Goal: Transaction & Acquisition: Purchase product/service

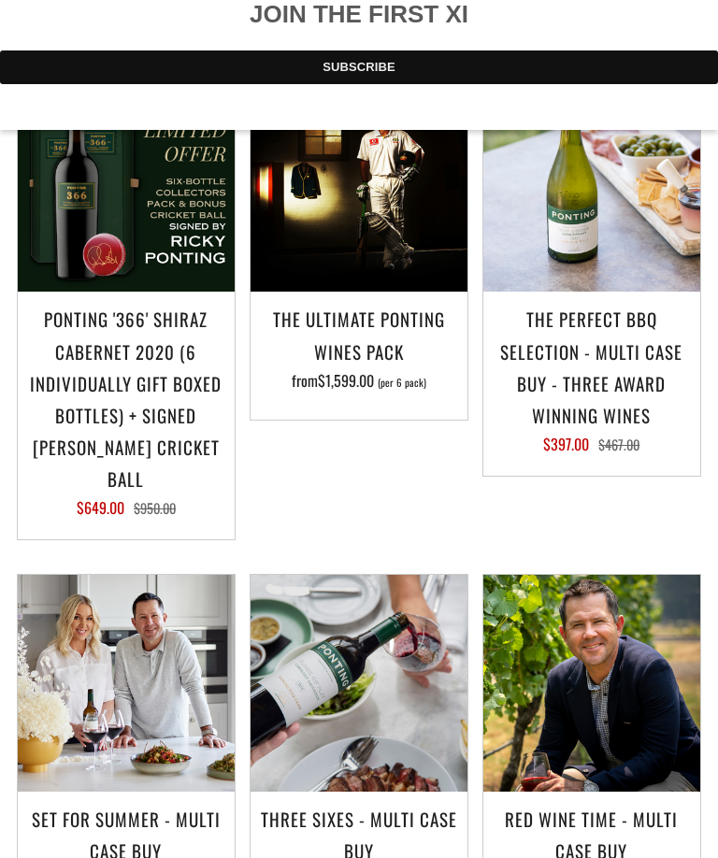
scroll to position [2056, 0]
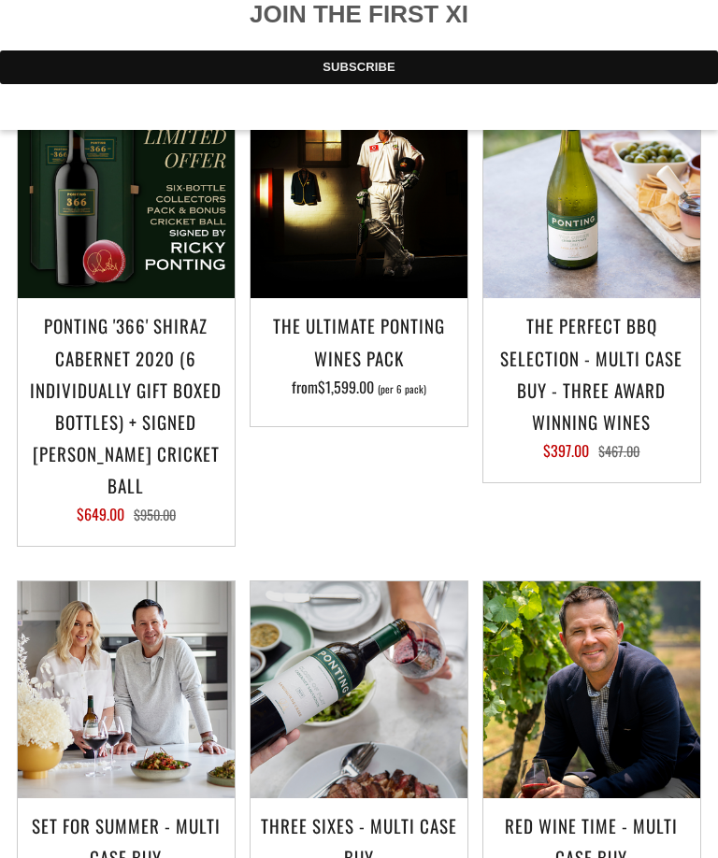
click at [366, 309] on h3 "The Ultimate Ponting Wines Pack" at bounding box center [359, 341] width 198 height 64
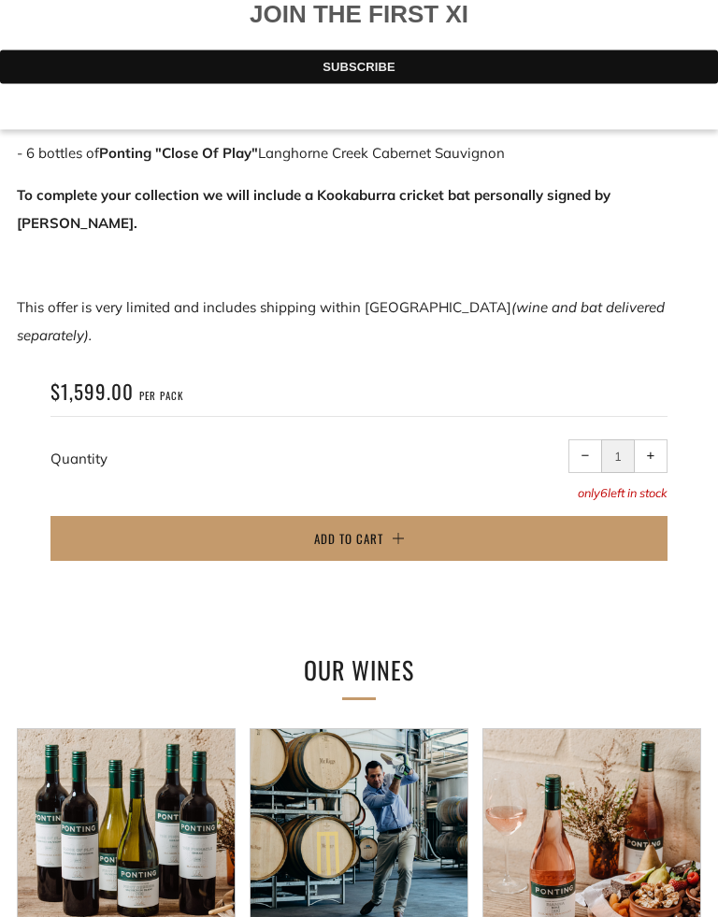
scroll to position [1362, 0]
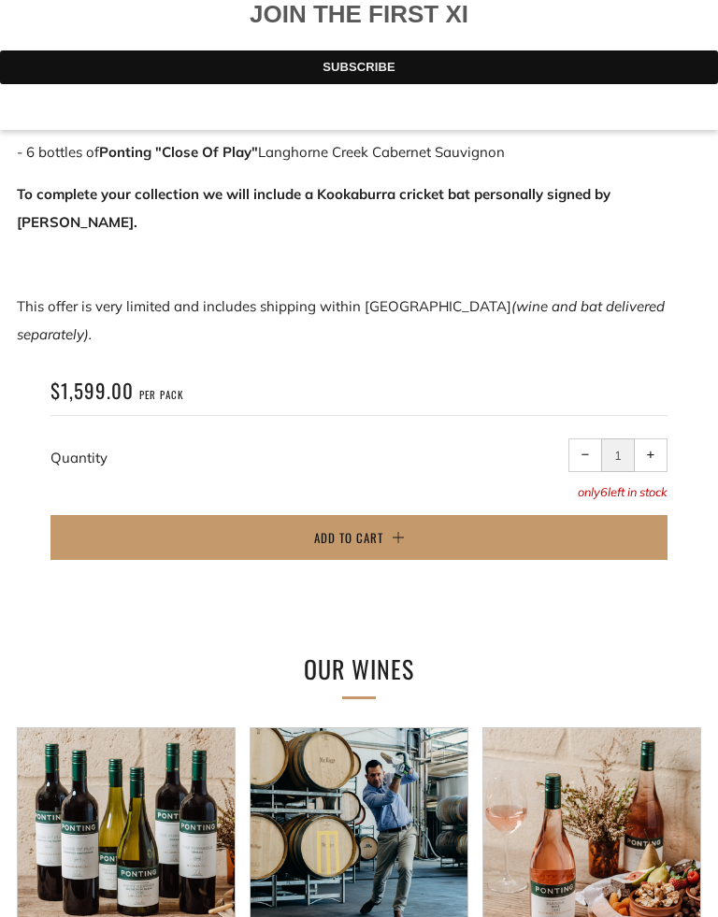
click at [362, 528] on span "Add to Cart" at bounding box center [348, 537] width 69 height 19
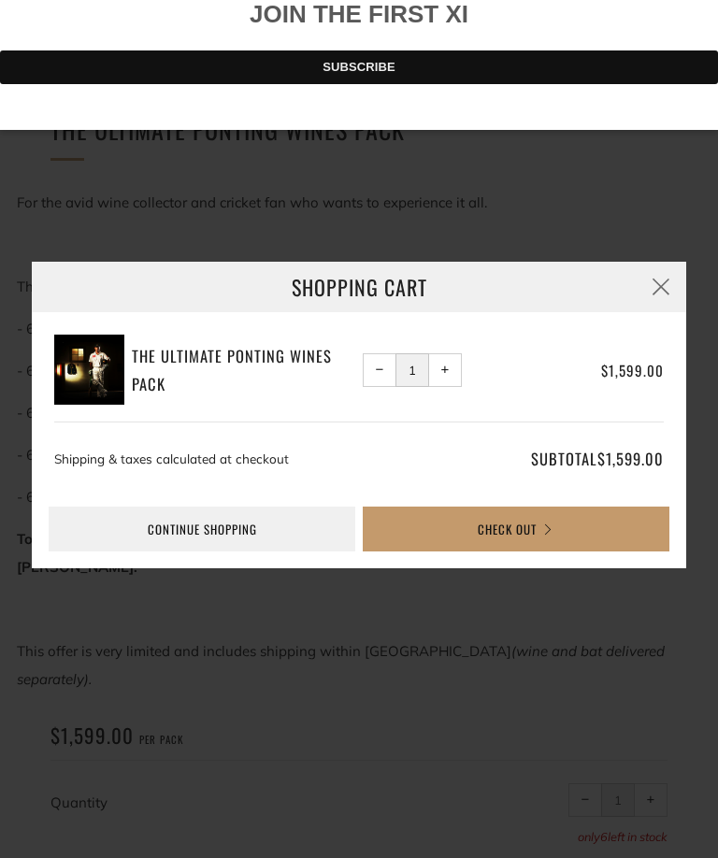
scroll to position [1015, 0]
click at [509, 530] on button "Check Out" at bounding box center [516, 529] width 307 height 45
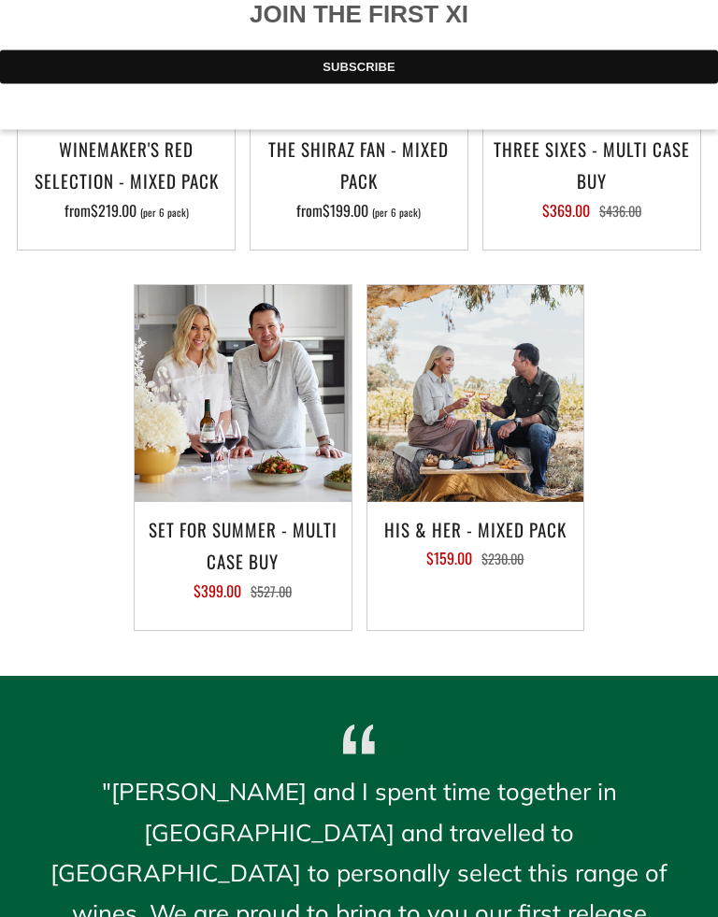
scroll to position [2568, 0]
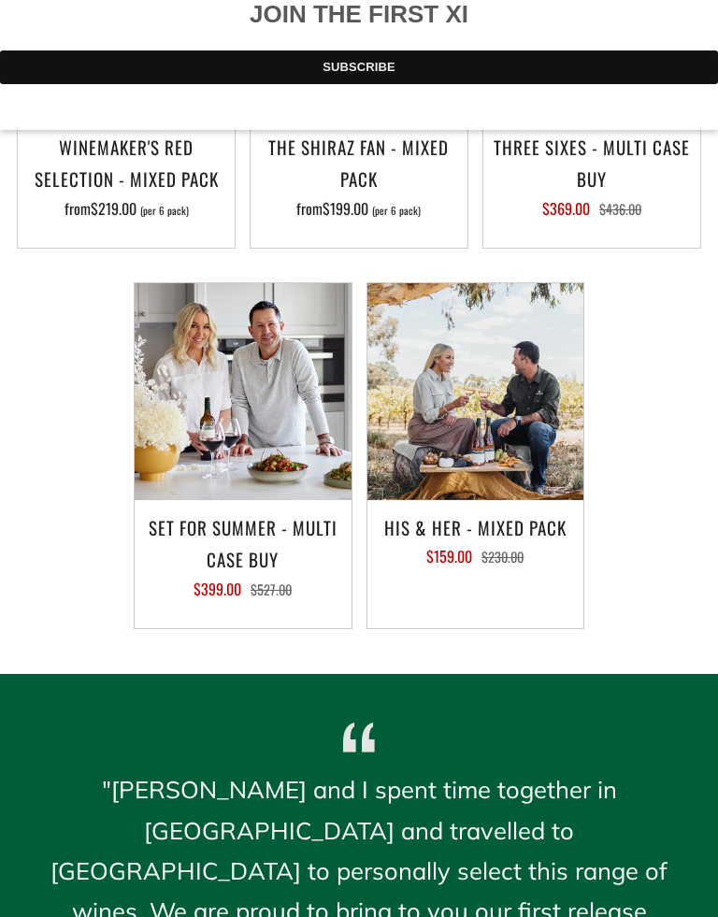
click at [450, 511] on h3 "His & Her - Mixed Pack" at bounding box center [476, 527] width 198 height 32
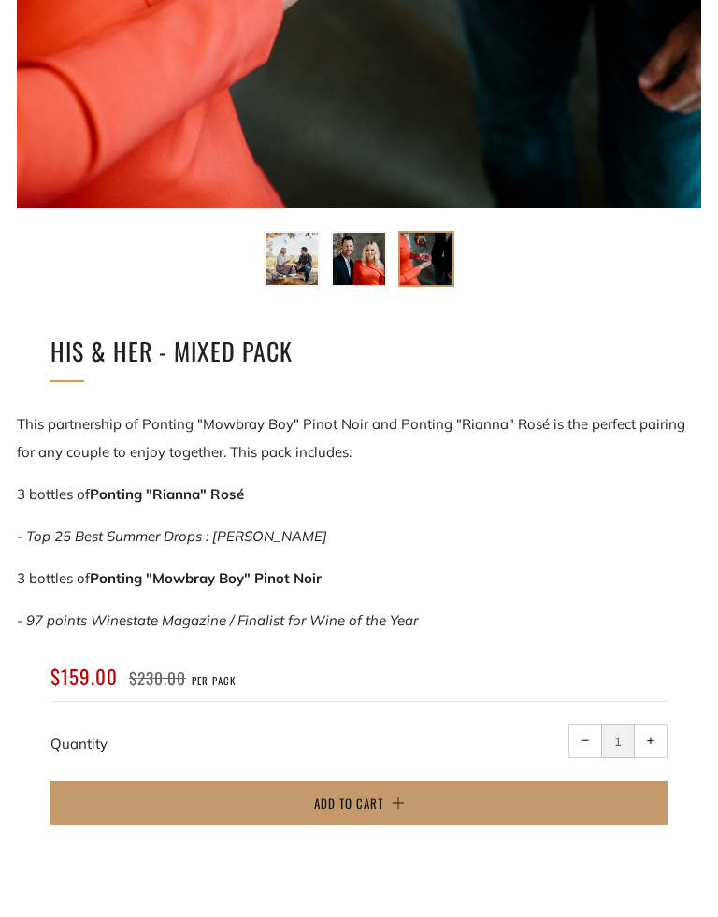
scroll to position [796, 0]
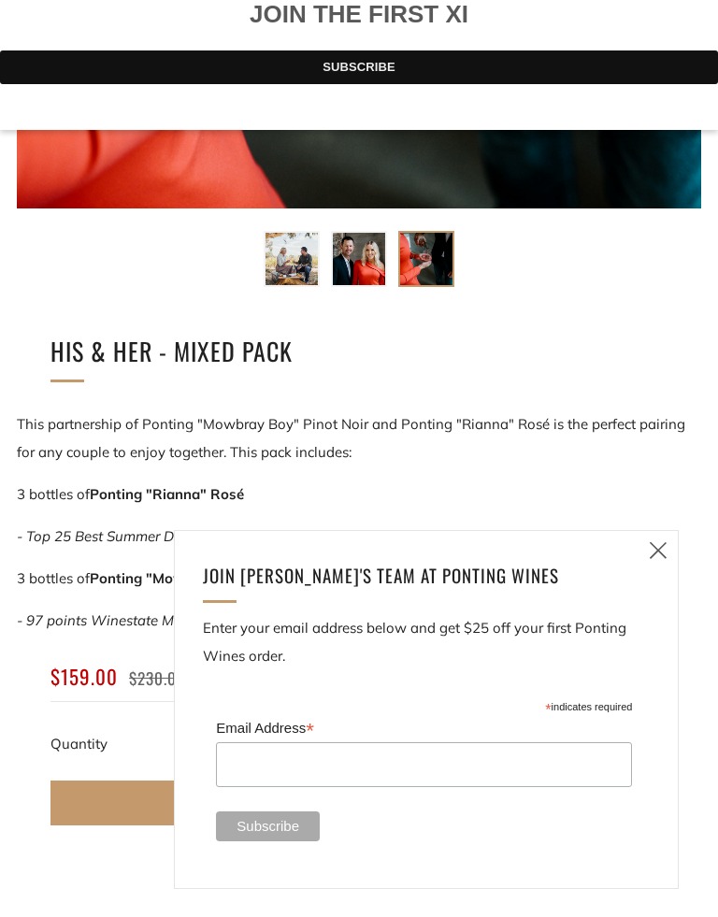
click at [664, 546] on icon at bounding box center [658, 549] width 22 height 23
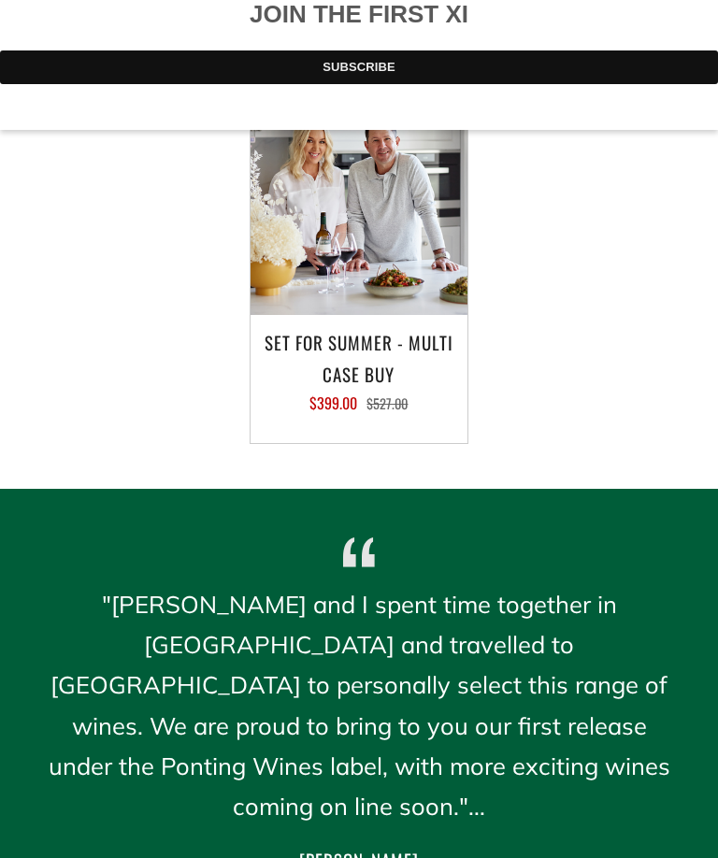
scroll to position [2452, 0]
